Goal: Task Accomplishment & Management: Complete application form

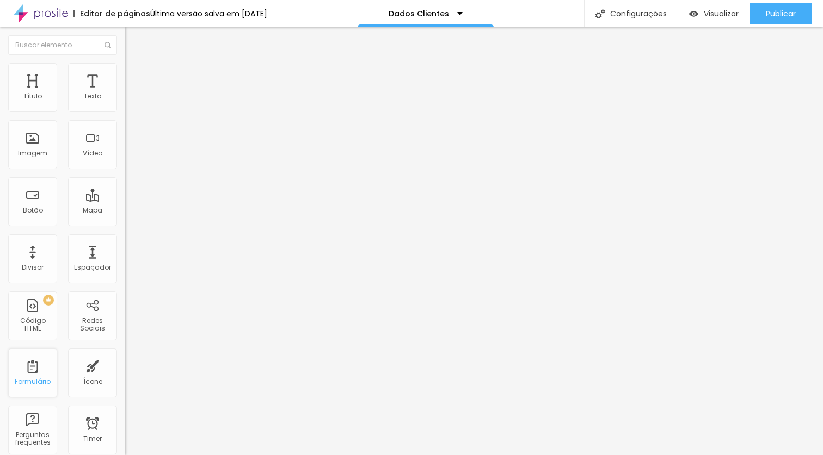
click at [35, 381] on div "Formulário" at bounding box center [33, 382] width 36 height 8
click at [34, 377] on div "Formulário" at bounding box center [32, 373] width 49 height 49
click at [39, 383] on div "Formulário" at bounding box center [33, 382] width 36 height 8
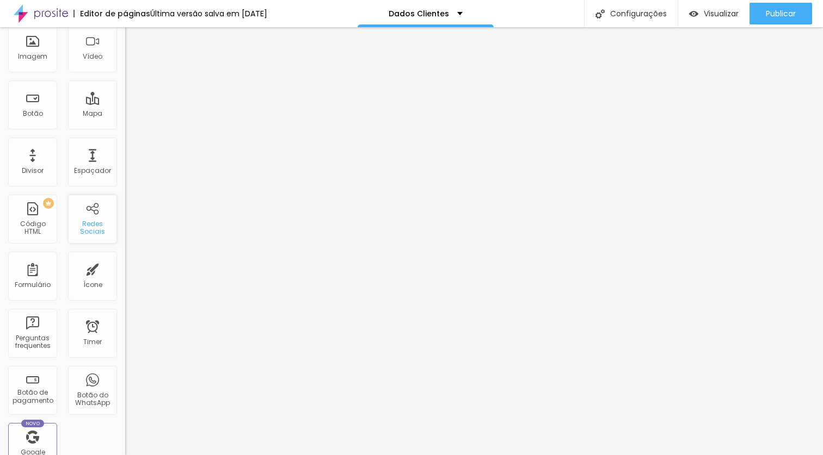
scroll to position [95, 0]
click at [39, 292] on div "Formulário" at bounding box center [32, 278] width 49 height 49
click at [42, 281] on div "Formulário" at bounding box center [32, 278] width 49 height 49
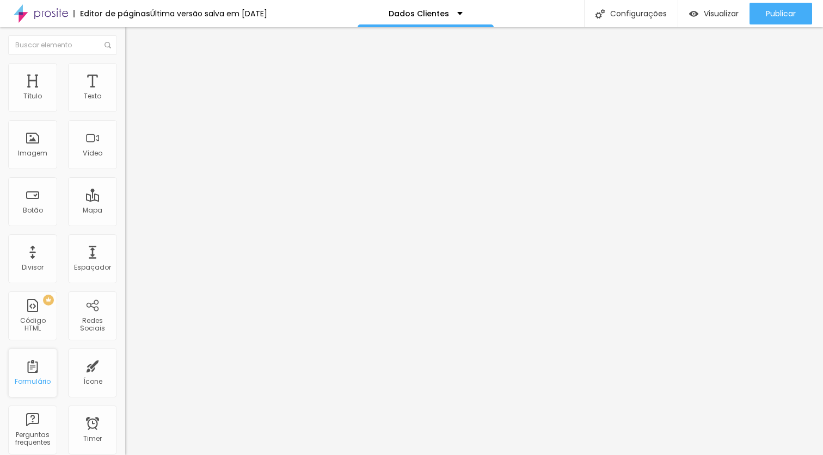
click at [32, 352] on div "Formulário" at bounding box center [32, 373] width 49 height 49
click at [33, 363] on div "Formulário" at bounding box center [32, 373] width 49 height 49
click at [40, 319] on div "PREMIUM Código HTML" at bounding box center [32, 316] width 49 height 49
click at [39, 274] on div "Divisor" at bounding box center [32, 258] width 49 height 49
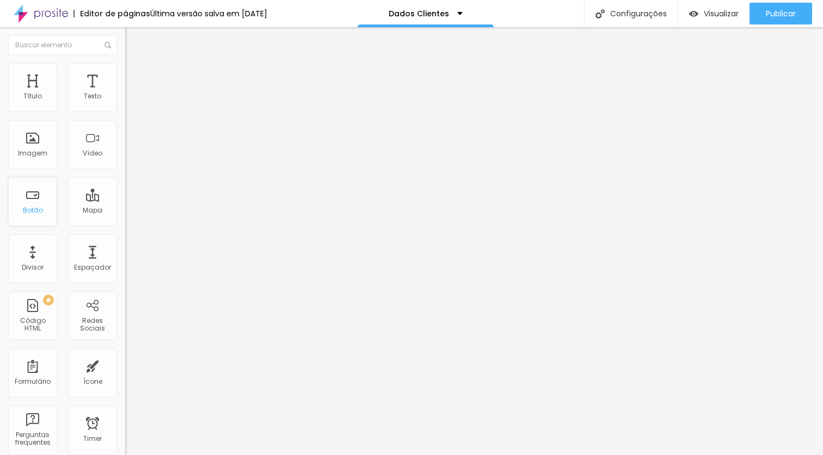
click at [41, 212] on div "Botão" at bounding box center [33, 211] width 20 height 8
click at [41, 152] on div "Imagem" at bounding box center [32, 154] width 29 height 8
click at [132, 106] on div "Dados Cliente" at bounding box center [187, 101] width 111 height 10
click at [125, 110] on img at bounding box center [128, 113] width 7 height 7
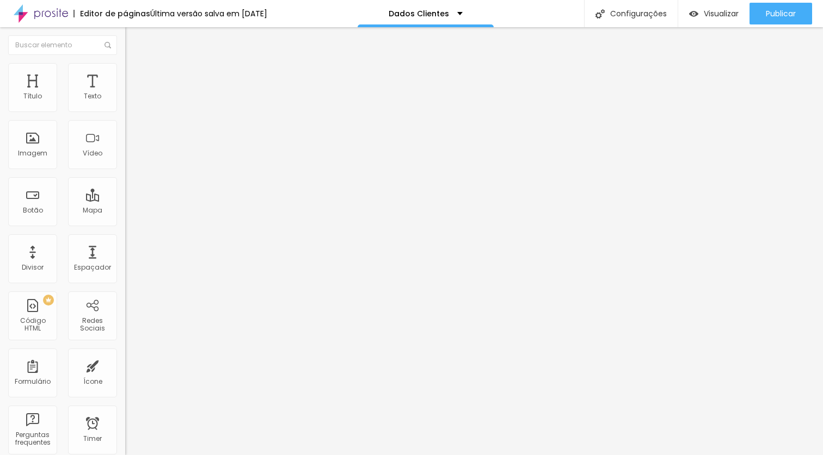
scroll to position [322, 0]
type input "Redes sociais @"
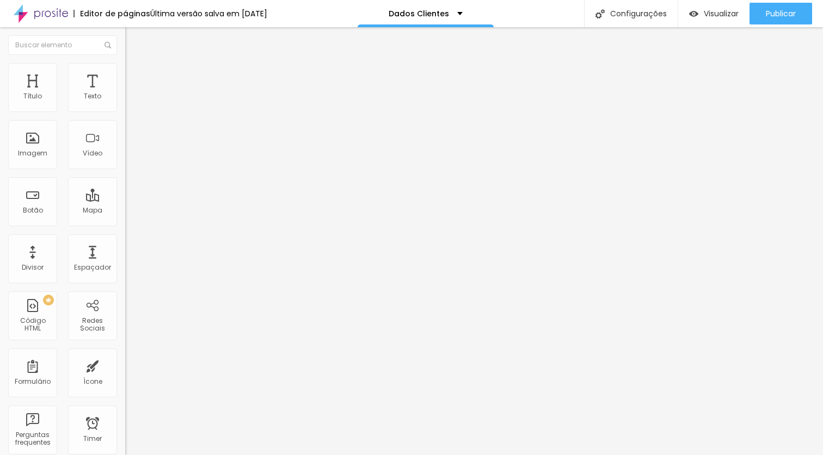
drag, startPoint x: 306, startPoint y: 317, endPoint x: 245, endPoint y: 311, distance: 61.2
type input "p"
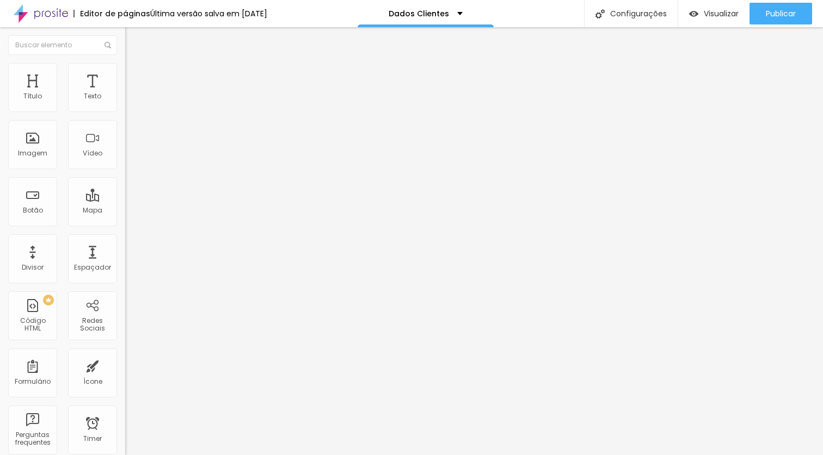
type input "Outro (Personalizado)"
